Goal: Information Seeking & Learning: Learn about a topic

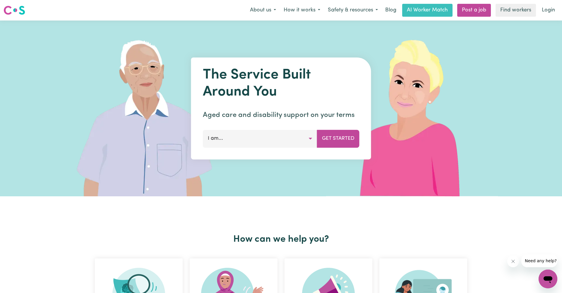
scroll to position [23, 0]
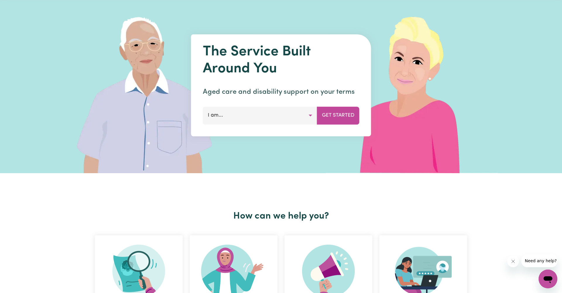
click at [297, 125] on div "The Service Built Around You Aged care and disability support on your terms I a…" at bounding box center [281, 85] width 180 height 102
click at [297, 111] on button "I am..." at bounding box center [260, 115] width 114 height 18
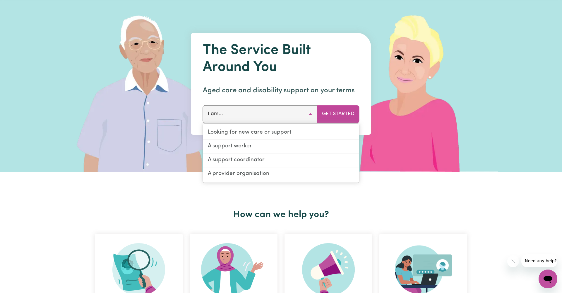
scroll to position [23, 0]
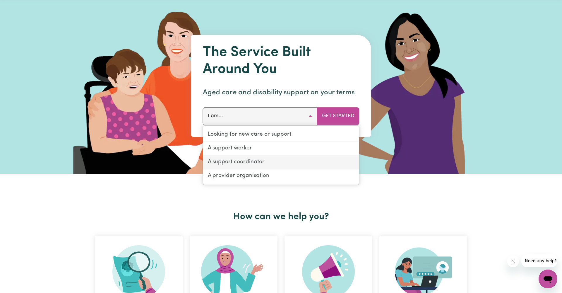
click at [288, 161] on link "A support coordinator" at bounding box center [281, 162] width 156 height 14
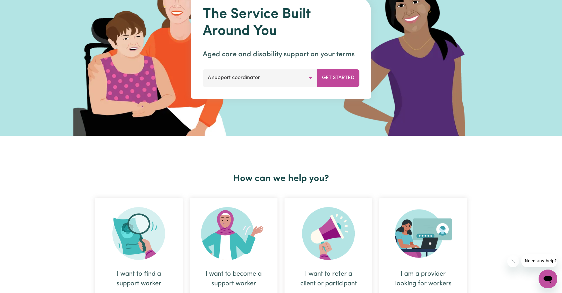
scroll to position [47, 0]
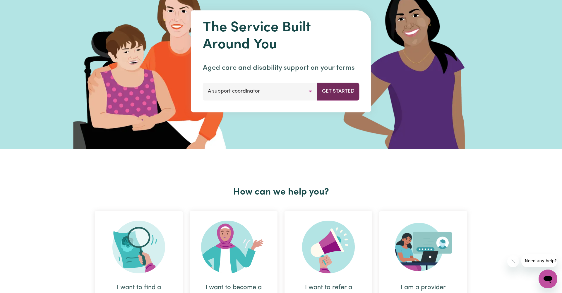
click at [348, 88] on button "Get Started" at bounding box center [338, 92] width 42 height 18
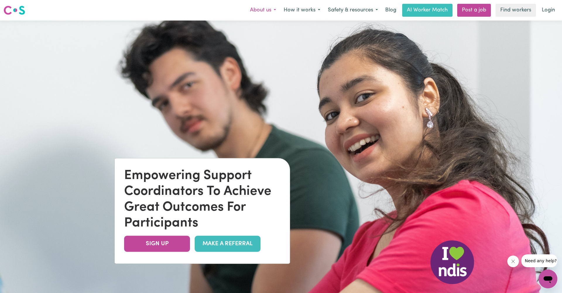
click at [269, 8] on button "About us" at bounding box center [263, 10] width 34 height 12
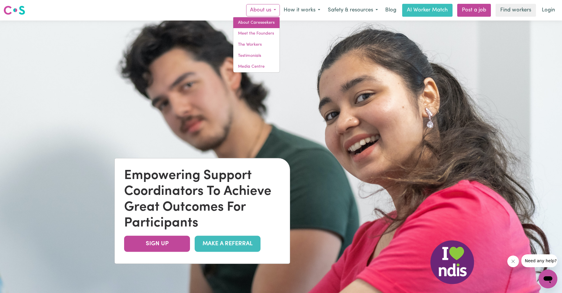
click at [264, 20] on link "About Careseekers" at bounding box center [256, 22] width 46 height 11
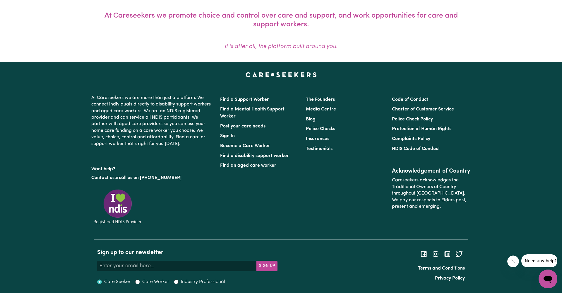
scroll to position [470, 0]
